Goal: Information Seeking & Learning: Learn about a topic

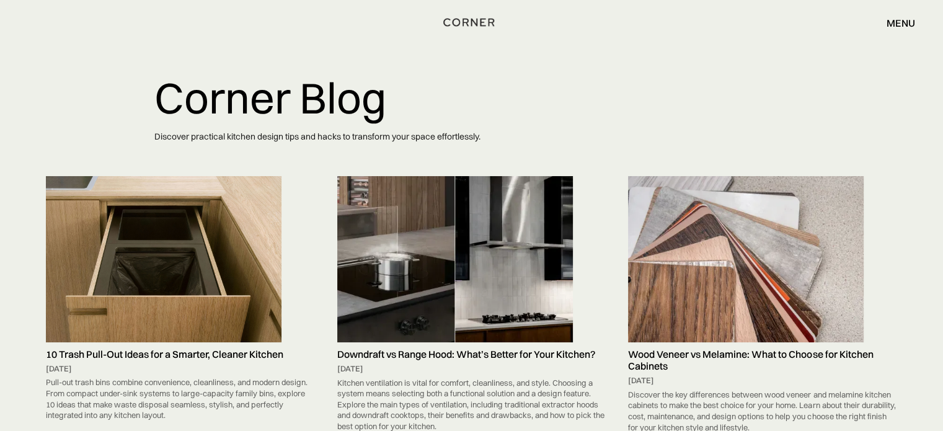
click at [469, 17] on img "home" at bounding box center [468, 22] width 51 height 16
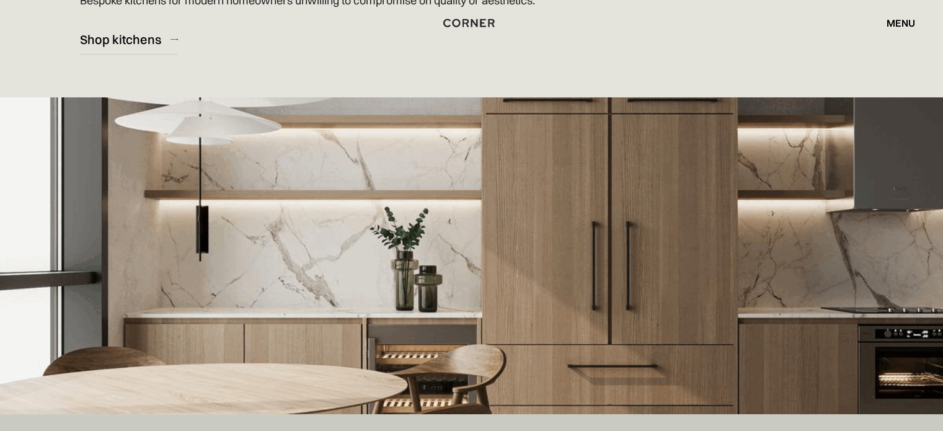
scroll to position [331, 0]
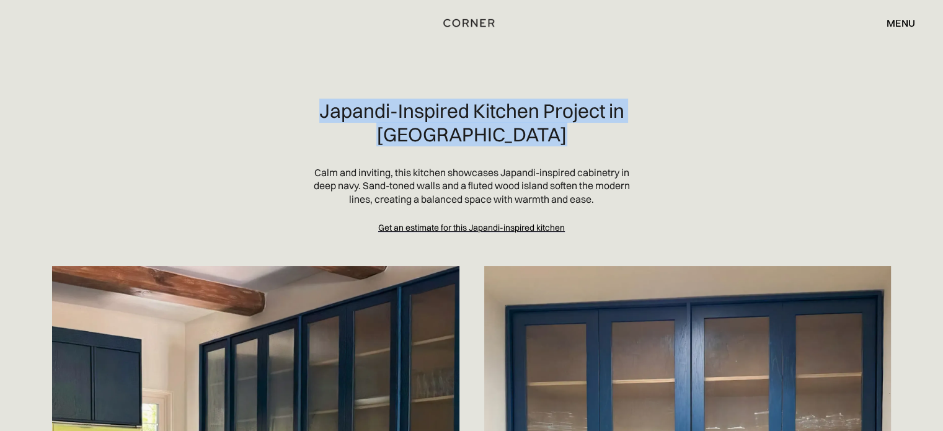
drag, startPoint x: 298, startPoint y: 109, endPoint x: 575, endPoint y: 133, distance: 278.9
click at [575, 133] on section "Japandi-Inspired Kitchen Project in Pacific Palisades Calm and inviting, this k…" at bounding box center [472, 166] width 864 height 135
click at [573, 130] on h2 "Japandi-Inspired Kitchen Project in Pacific Palisades" at bounding box center [472, 122] width 318 height 47
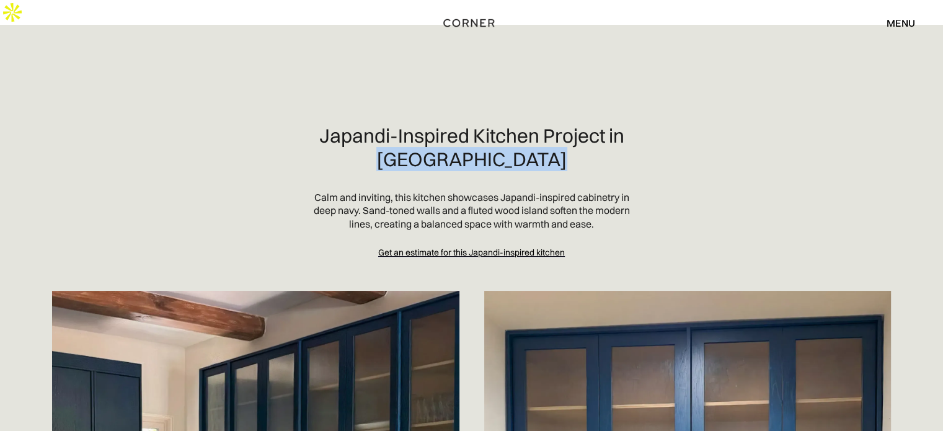
drag, startPoint x: 566, startPoint y: 130, endPoint x: 381, endPoint y: 126, distance: 184.9
click at [381, 126] on h2 "Japandi-Inspired Kitchen Project in Pacific Palisades" at bounding box center [472, 147] width 318 height 47
copy h2 "Pacific Palisades"
click at [466, 191] on p "Calm and inviting, this kitchen showcases Japandi-inspired cabinetry in deep na…" at bounding box center [472, 211] width 318 height 40
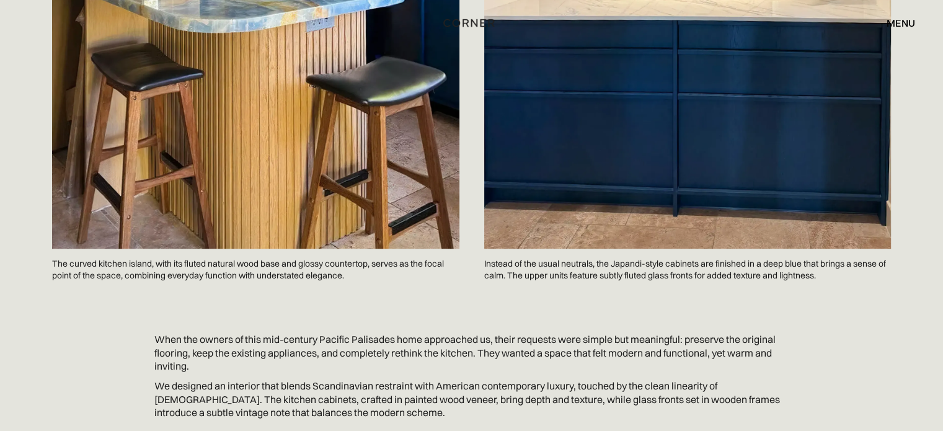
scroll to position [661, 0]
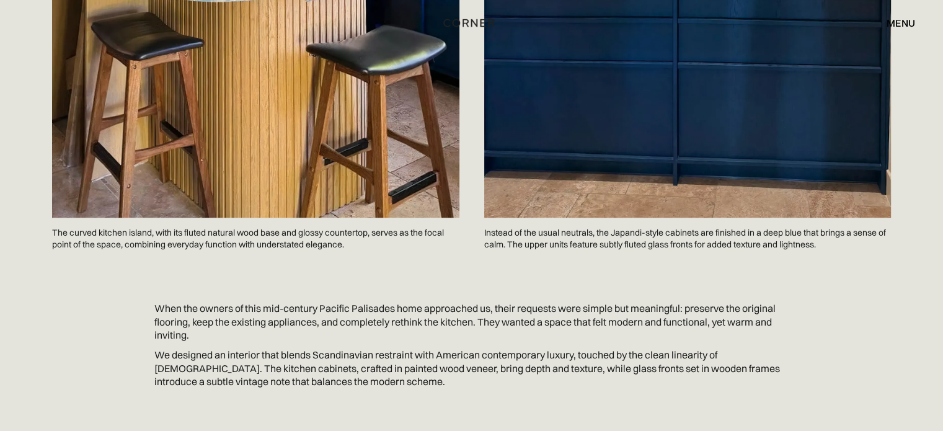
click at [228, 218] on p "The curved kitchen island, with its fluted natural wood base and glossy counter…" at bounding box center [255, 239] width 407 height 42
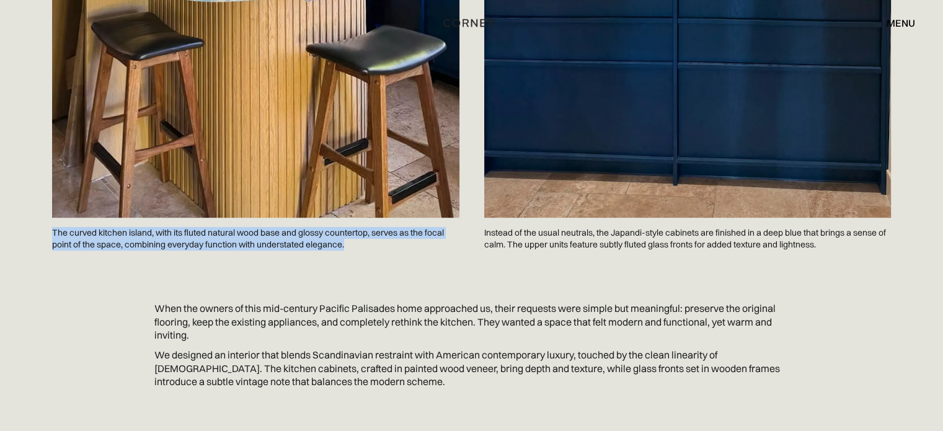
click at [228, 218] on p "The curved kitchen island, with its fluted natural wood base and glossy counter…" at bounding box center [255, 239] width 407 height 42
copy p "The curved kitchen island, with its fluted natural wood base and glossy counter…"
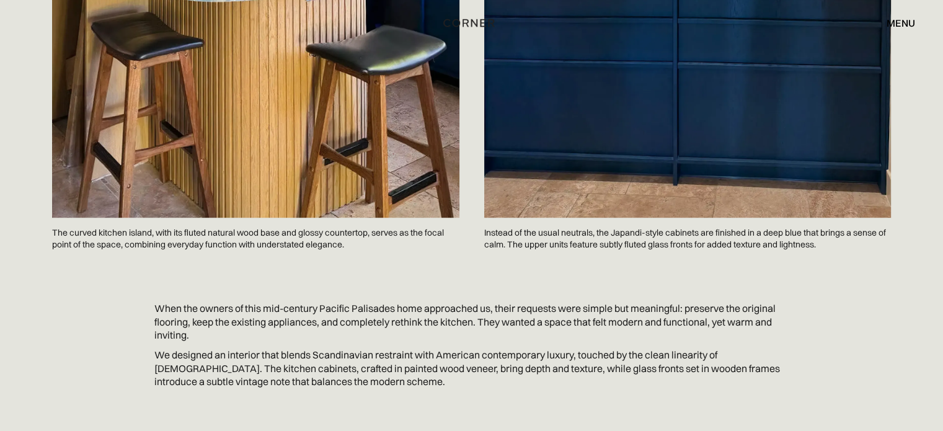
click at [514, 218] on p "Instead of the usual neutrals, the Japandi-style cabinets are finished in a dee…" at bounding box center [687, 239] width 407 height 42
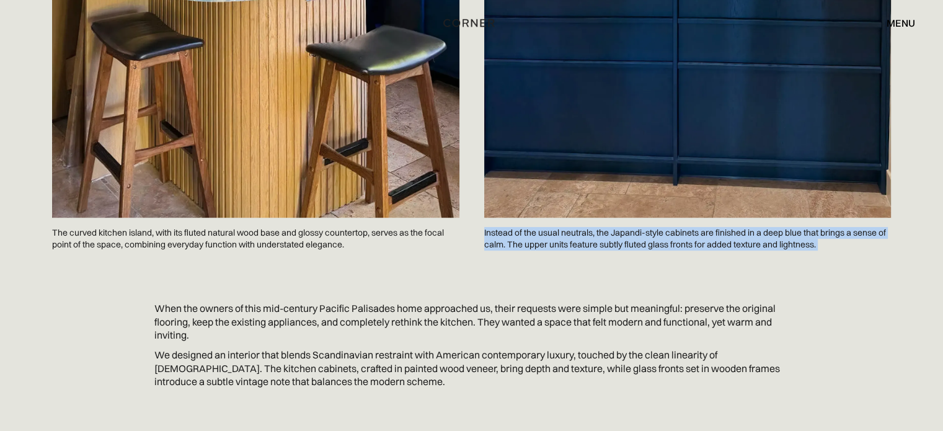
click at [514, 218] on p "Instead of the usual neutrals, the Japandi-style cabinets are finished in a dee…" at bounding box center [687, 239] width 407 height 42
copy p "Instead of the usual neutrals, the Japandi-style cabinets are finished in a dee…"
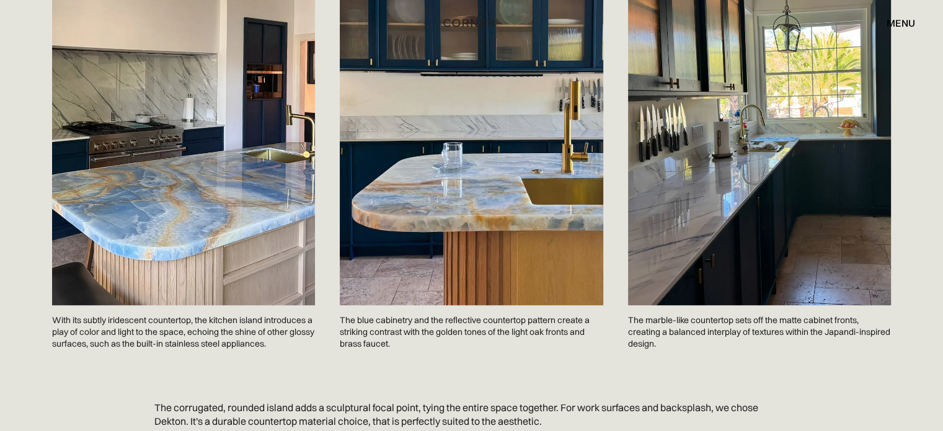
scroll to position [1240, 0]
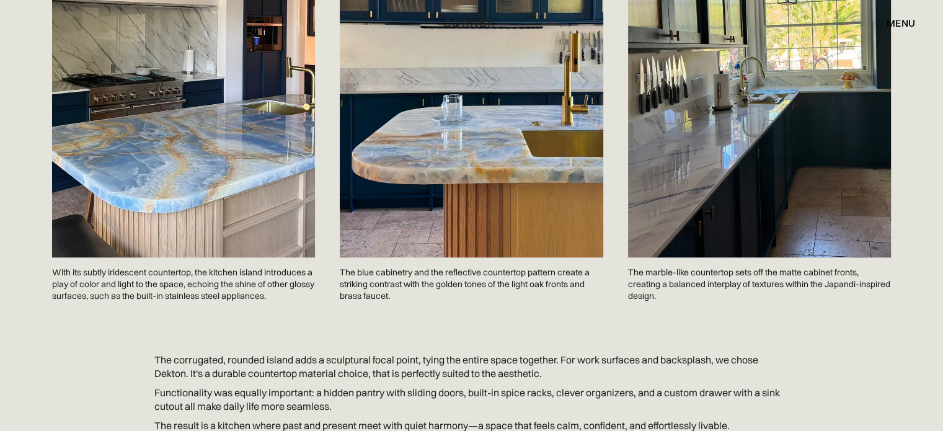
click at [162, 257] on p "With its subtly iridescent countertop, the kitchen island introduces a play of …" at bounding box center [183, 284] width 263 height 54
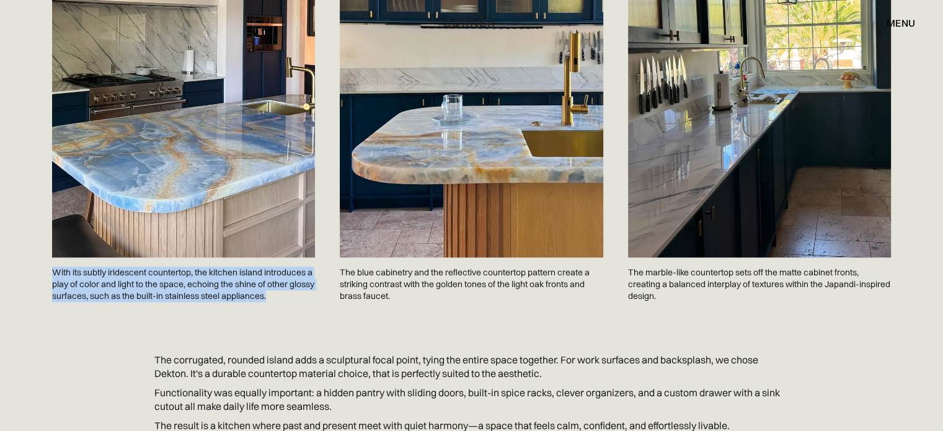
click at [162, 257] on p "With its subtly iridescent countertop, the kitchen island introduces a play of …" at bounding box center [183, 284] width 263 height 54
copy p "With its subtly iridescent countertop, the kitchen island introduces a play of …"
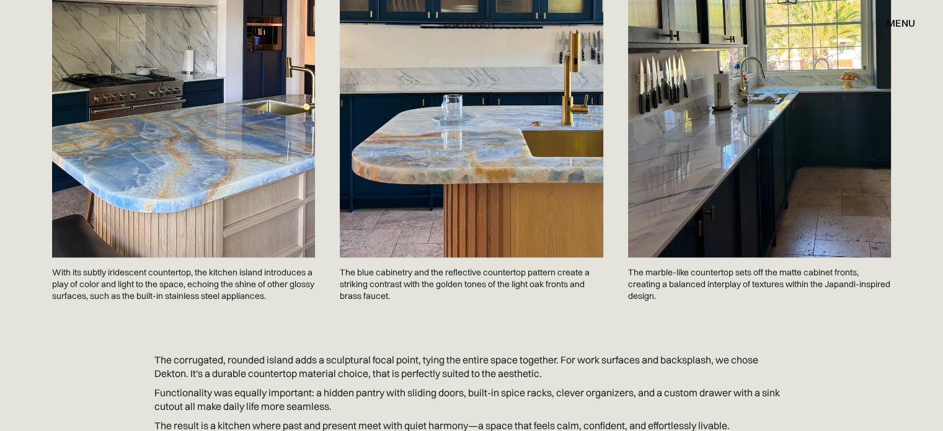
click at [385, 257] on p "The blue cabinetry and the reflective countertop pattern create a striking cont…" at bounding box center [471, 284] width 263 height 54
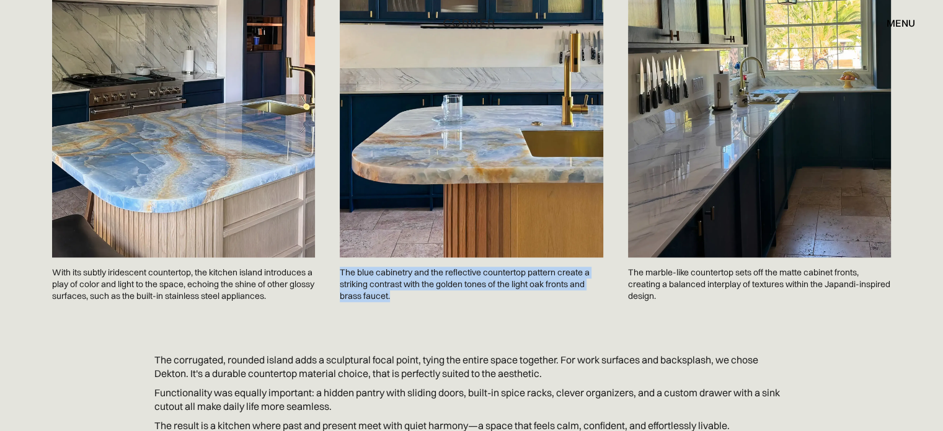
click at [385, 257] on p "The blue cabinetry and the reflective countertop pattern create a striking cont…" at bounding box center [471, 284] width 263 height 54
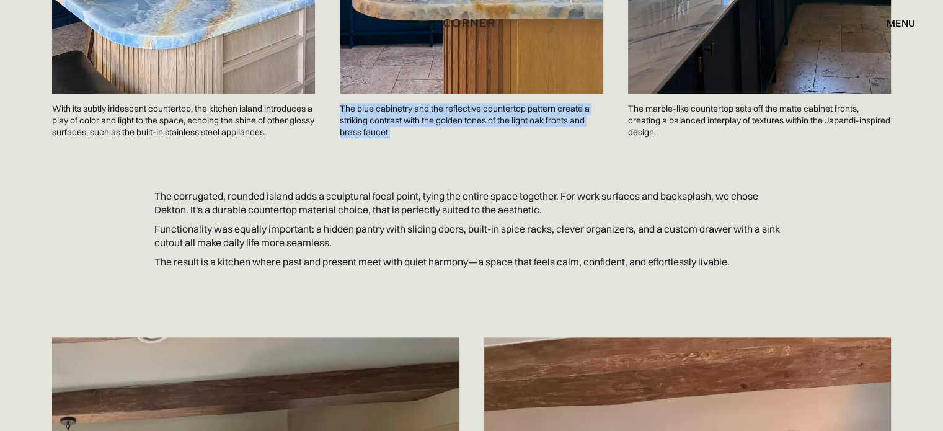
scroll to position [1405, 0]
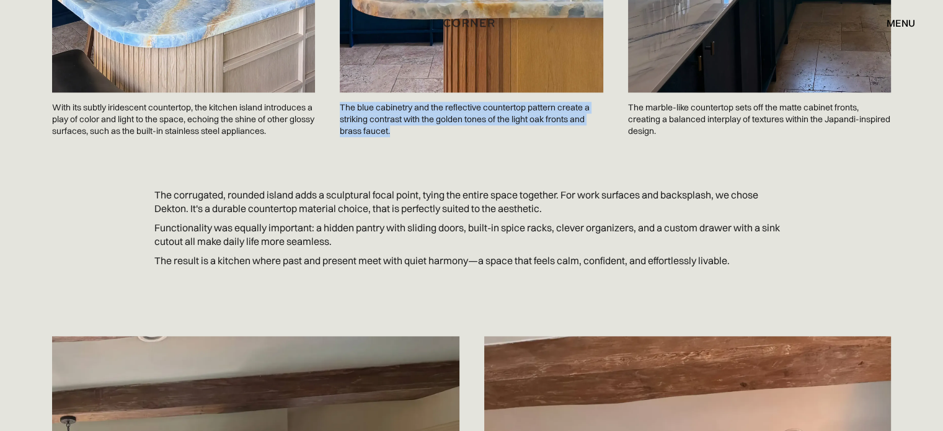
copy p "The blue cabinetry and the reflective countertop pattern create a striking cont…"
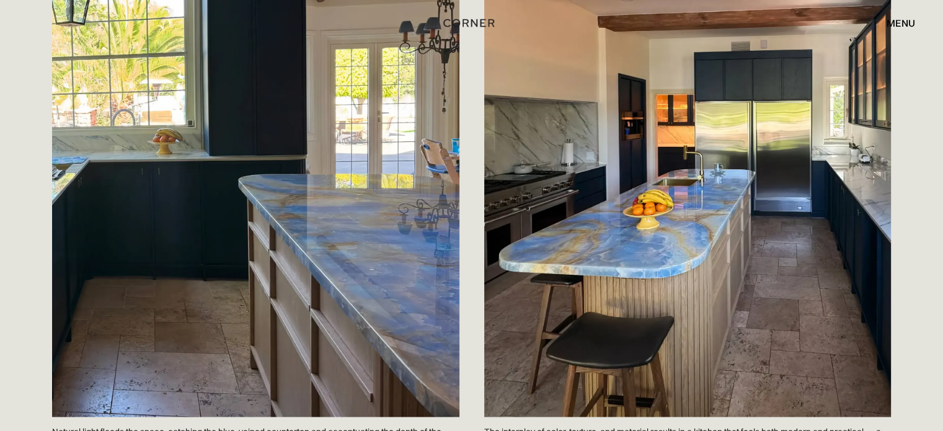
scroll to position [2067, 0]
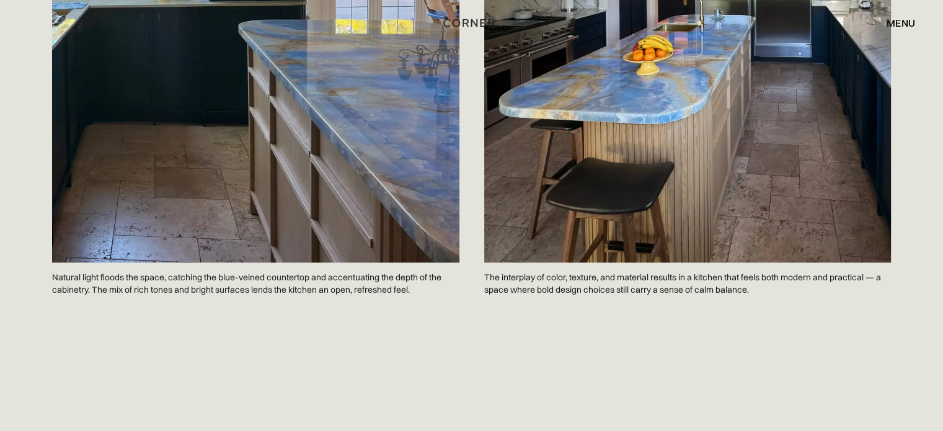
click at [523, 262] on p "The interplay of color, texture, and material results in a kitchen that feels b…" at bounding box center [687, 283] width 407 height 42
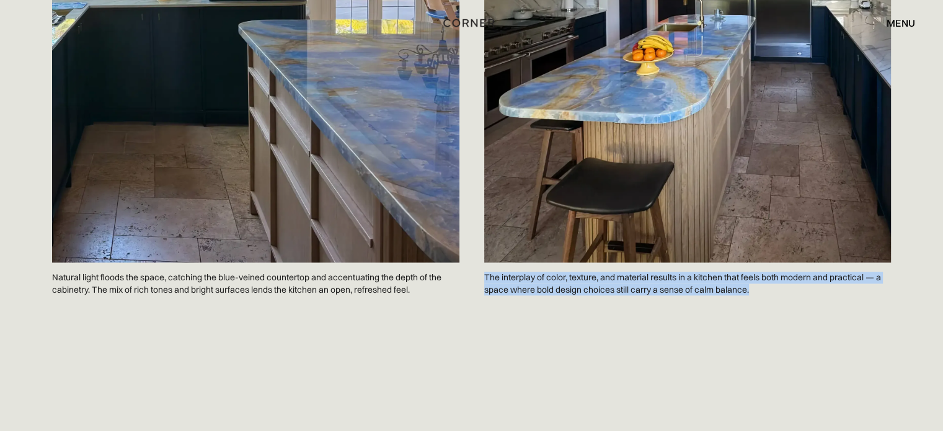
click at [523, 262] on p "The interplay of color, texture, and material results in a kitchen that feels b…" at bounding box center [687, 283] width 407 height 42
copy p "The interplay of color, texture, and material results in a kitchen that feels b…"
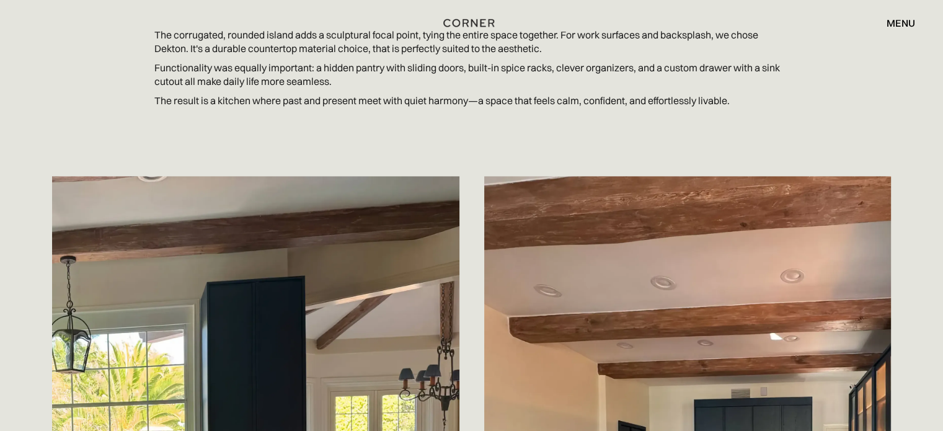
scroll to position [1405, 0]
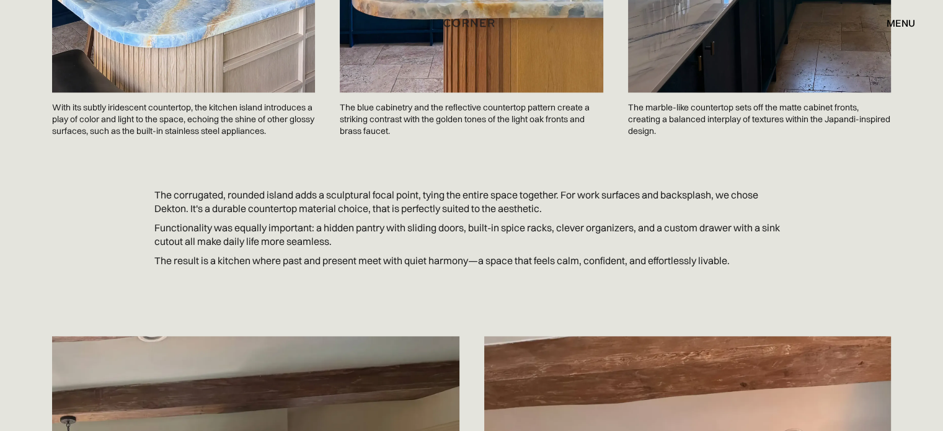
click at [680, 92] on p "The marble-like countertop sets off the matte cabinet fronts, creating a balanc…" at bounding box center [759, 119] width 263 height 54
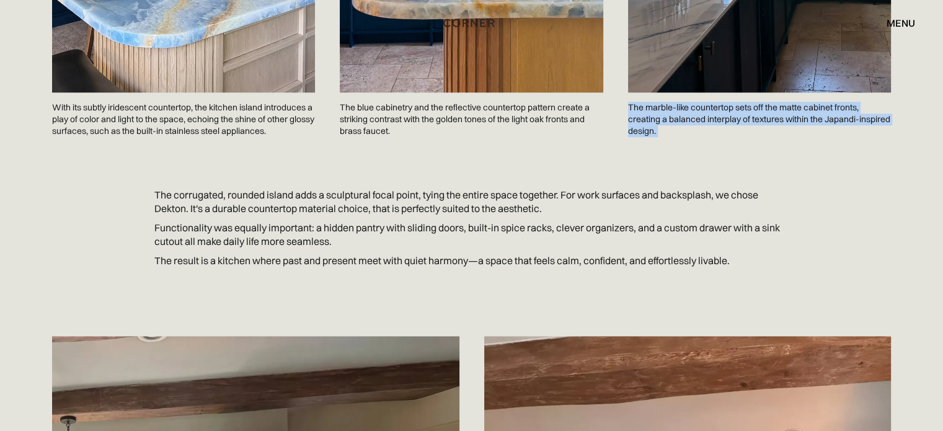
click at [680, 92] on p "The marble-like countertop sets off the matte cabinet fronts, creating a balanc…" at bounding box center [759, 119] width 263 height 54
copy p "The marble-like countertop sets off the matte cabinet fronts, creating a balanc…"
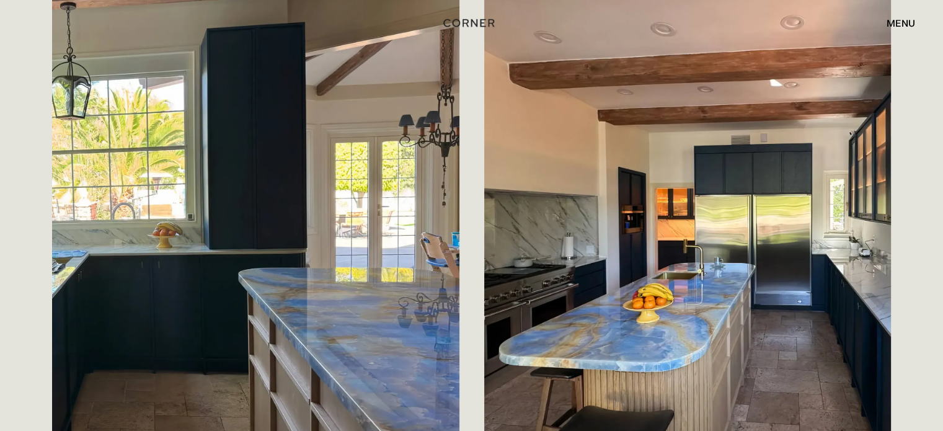
scroll to position [2149, 0]
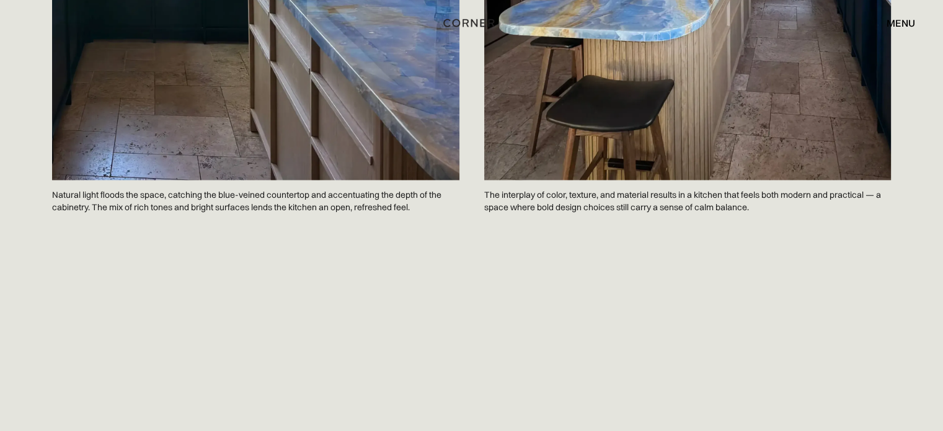
click at [153, 180] on p "Natural light floods the space, catching the blue-veined countertop and accentu…" at bounding box center [255, 201] width 407 height 42
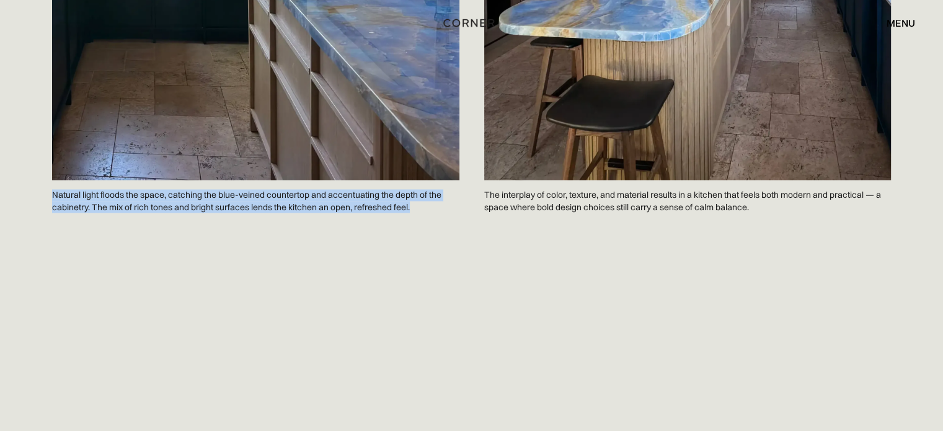
click at [153, 180] on p "Natural light floods the space, catching the blue-veined countertop and accentu…" at bounding box center [255, 201] width 407 height 42
copy p "Natural light floods the space, catching the blue-veined countertop and accentu…"
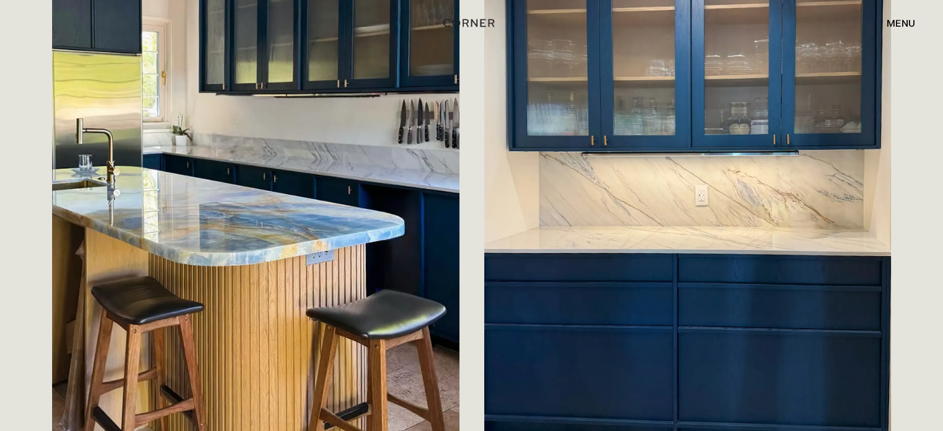
scroll to position [579, 0]
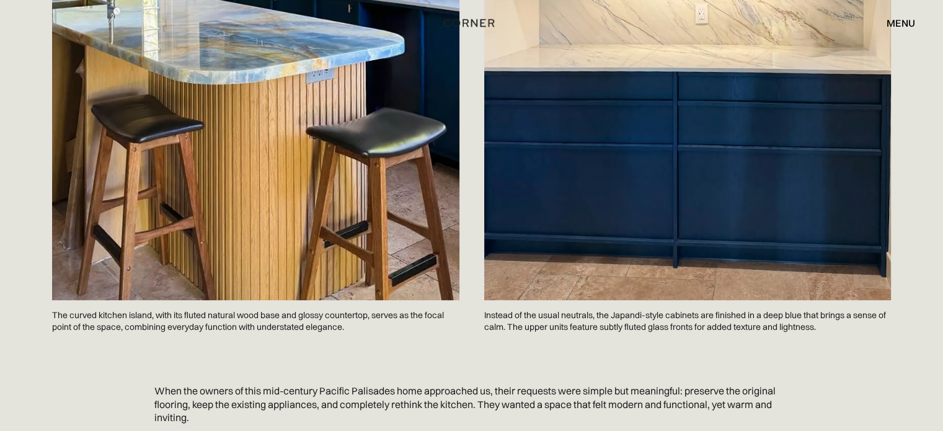
click at [219, 300] on p "The curved kitchen island, with its fluted natural wood base and glossy counter…" at bounding box center [255, 321] width 407 height 42
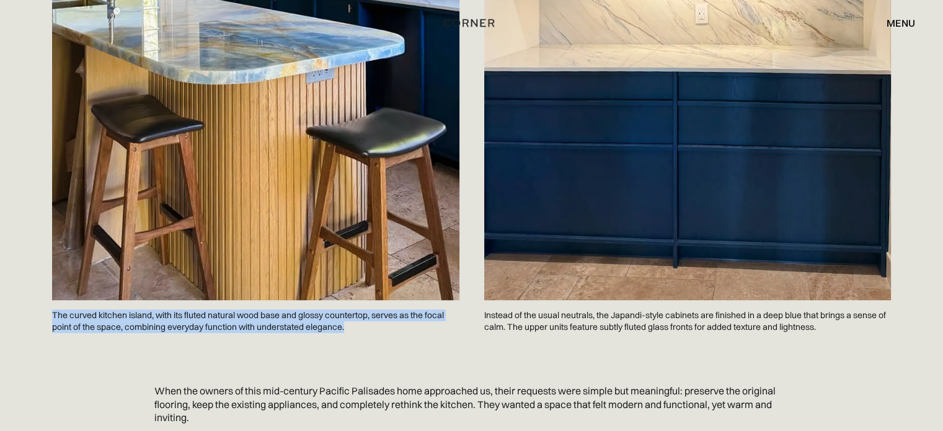
click at [219, 300] on p "The curved kitchen island, with its fluted natural wood base and glossy counter…" at bounding box center [255, 321] width 407 height 42
copy p "The curved kitchen island, with its fluted natural wood base and glossy counter…"
